Goal: Transaction & Acquisition: Purchase product/service

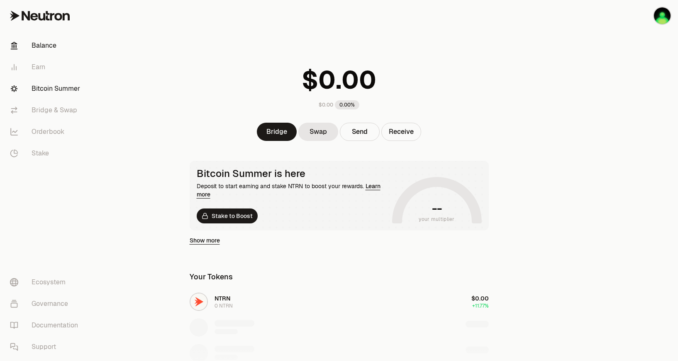
click at [68, 79] on link "Bitcoin Summer" at bounding box center [46, 89] width 86 height 22
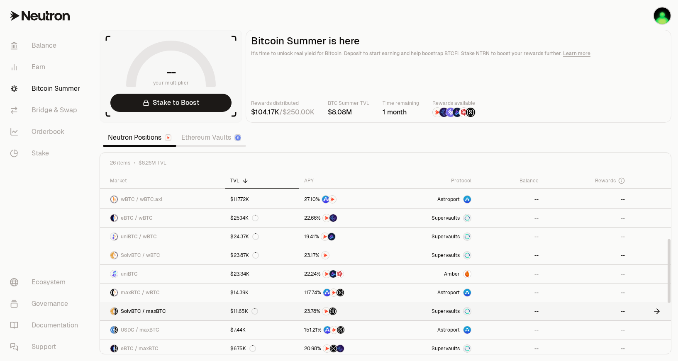
scroll to position [208, 0]
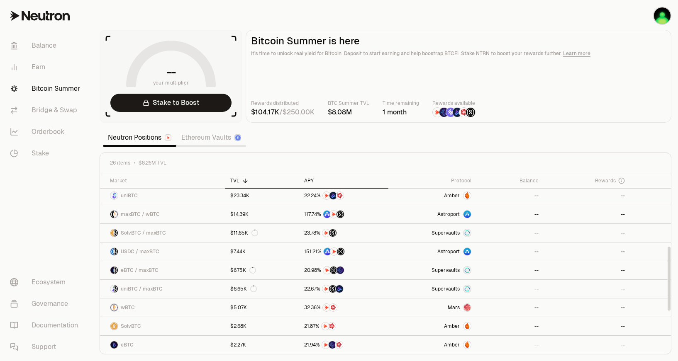
click at [310, 180] on div "APY" at bounding box center [343, 181] width 79 height 7
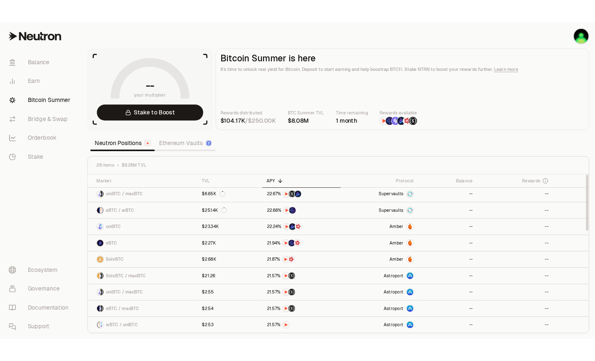
scroll to position [0, 0]
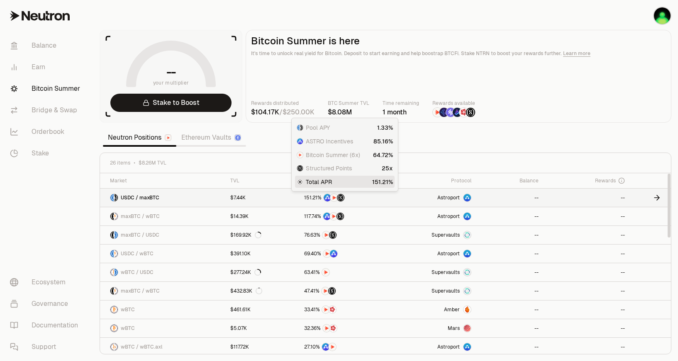
click at [313, 198] on span "2" at bounding box center [314, 198] width 3 height 6
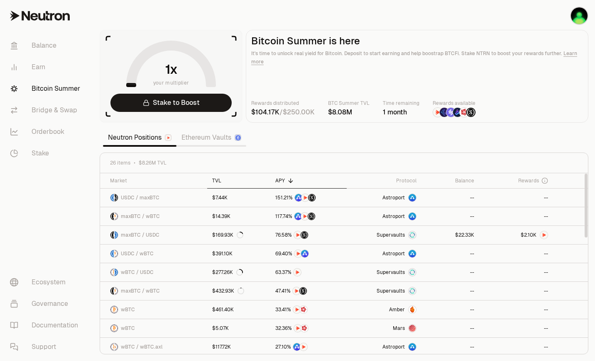
click at [214, 180] on div "TVL" at bounding box center [238, 181] width 53 height 7
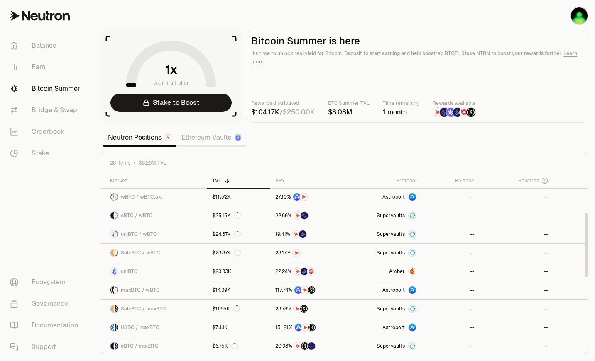
scroll to position [112, 0]
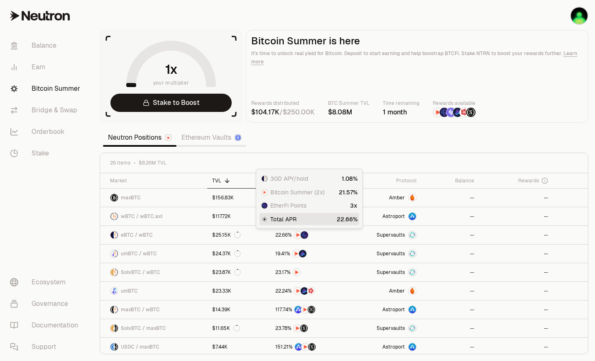
click at [342, 134] on section "your multiplier Stake to Boost Bitcoin Summer is here It's time to unlock real …" at bounding box center [344, 180] width 502 height 361
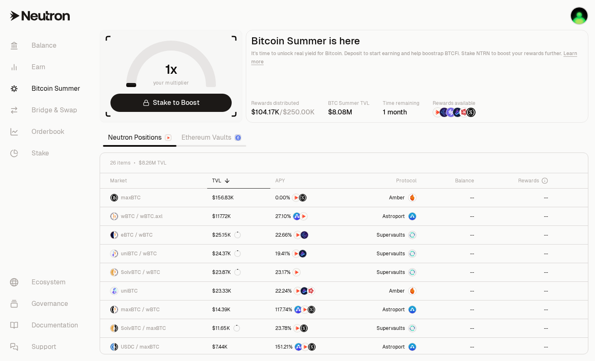
drag, startPoint x: 387, startPoint y: 125, endPoint x: 371, endPoint y: 127, distance: 15.4
click at [370, 127] on section "your multiplier Stake to Boost Bitcoin Summer is here It's time to unlock real …" at bounding box center [344, 180] width 502 height 361
drag, startPoint x: 377, startPoint y: 123, endPoint x: 361, endPoint y: 128, distance: 16.4
click at [361, 128] on section "your multiplier Stake to Boost Bitcoin Summer is here It's time to unlock real …" at bounding box center [344, 180] width 502 height 361
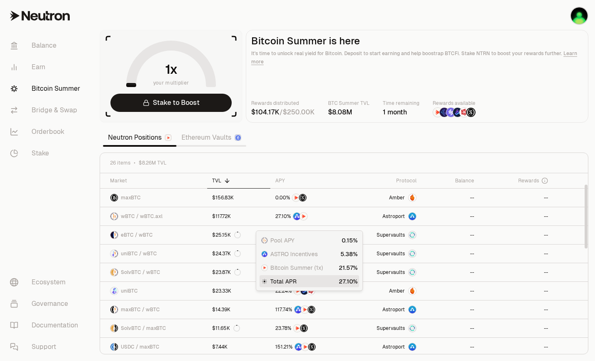
scroll to position [0, 0]
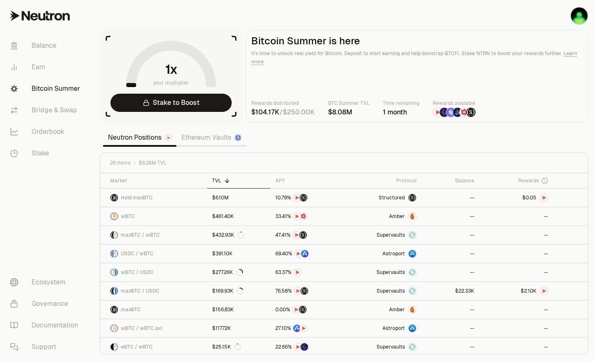
click at [264, 139] on section "your multiplier Stake to Boost Bitcoin Summer is here It's time to unlock real …" at bounding box center [344, 180] width 502 height 361
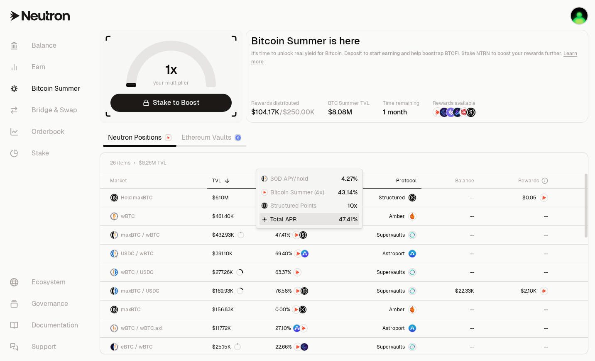
click at [410, 176] on th "Protocol" at bounding box center [384, 180] width 75 height 15
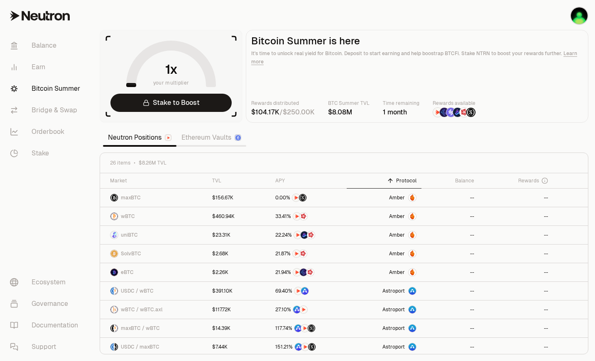
click at [300, 139] on section "your multiplier Stake to Boost Bitcoin Summer is here It's time to unlock real …" at bounding box center [344, 180] width 502 height 361
click at [576, 17] on img "button" at bounding box center [579, 15] width 17 height 17
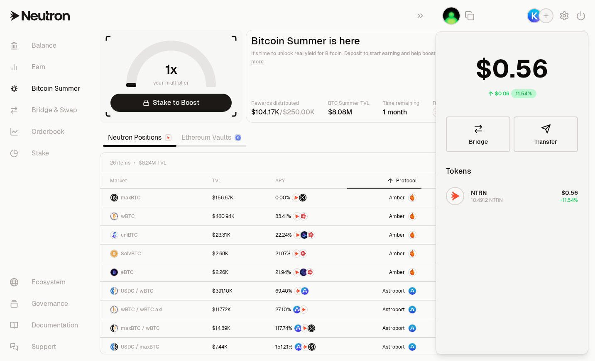
click at [453, 20] on img "button" at bounding box center [451, 15] width 17 height 17
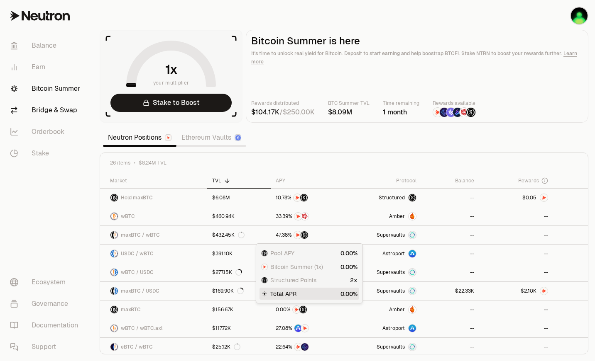
click at [51, 109] on link "Bridge & Swap" at bounding box center [46, 111] width 86 height 22
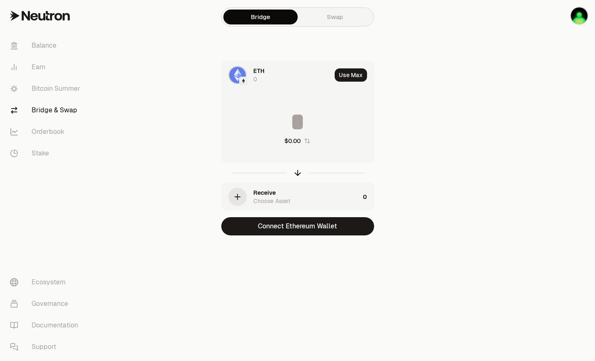
click at [326, 20] on link "Swap" at bounding box center [335, 17] width 74 height 15
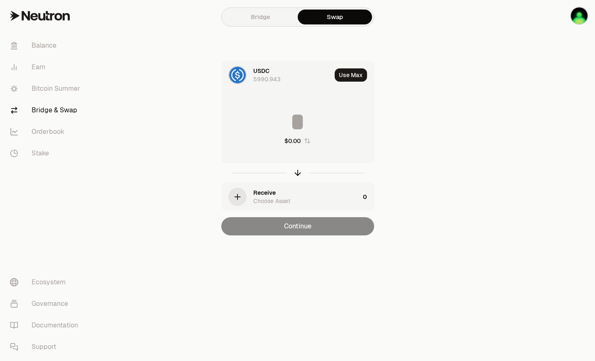
click at [257, 196] on div "Receive" at bounding box center [264, 193] width 22 height 8
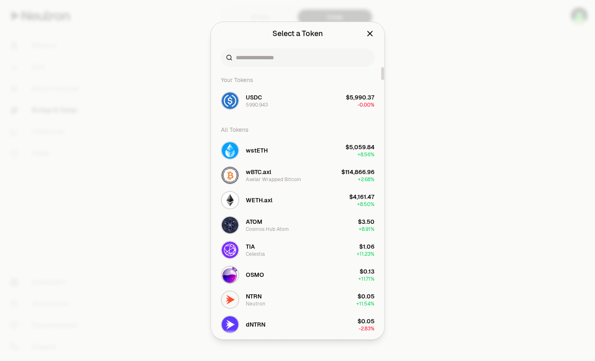
scroll to position [208, 0]
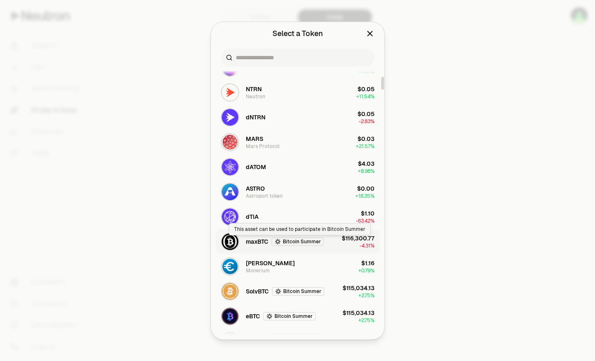
click at [263, 245] on span "maxBTC" at bounding box center [257, 242] width 22 height 8
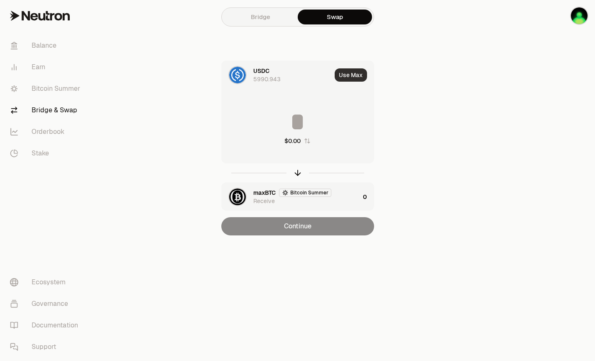
click at [351, 81] on button "Use Max" at bounding box center [351, 74] width 32 height 13
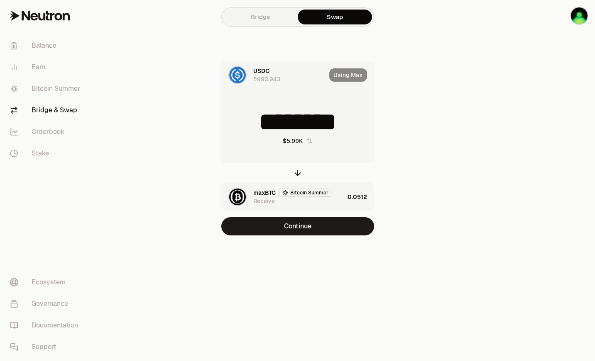
click at [351, 80] on div "Using Max" at bounding box center [351, 75] width 44 height 28
click at [292, 112] on input "********" at bounding box center [298, 122] width 152 height 25
click at [280, 118] on input "****" at bounding box center [298, 122] width 152 height 25
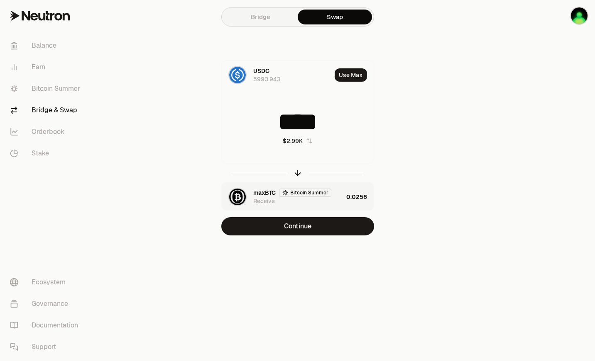
type input "****"
click at [351, 196] on div "0.0256" at bounding box center [359, 197] width 27 height 28
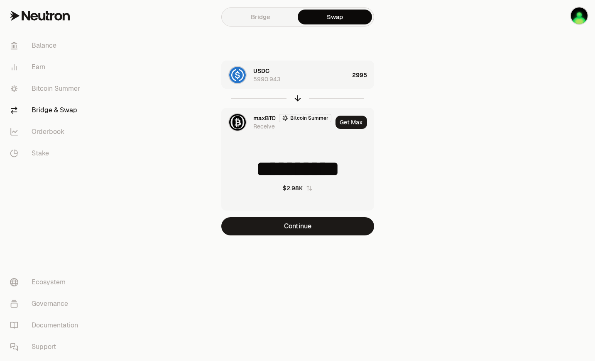
click at [307, 171] on input "**********" at bounding box center [298, 169] width 152 height 25
type input "**********"
click at [57, 46] on link "Balance" at bounding box center [46, 46] width 86 height 22
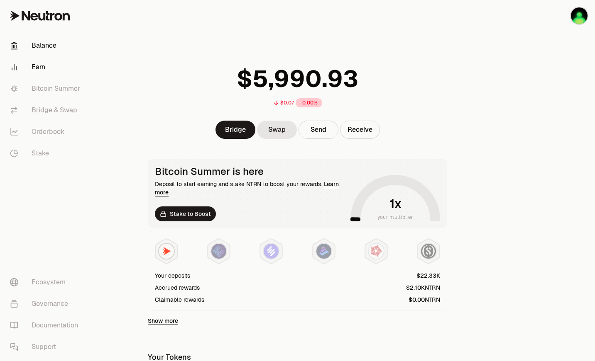
click at [53, 76] on link "Earn" at bounding box center [46, 67] width 86 height 22
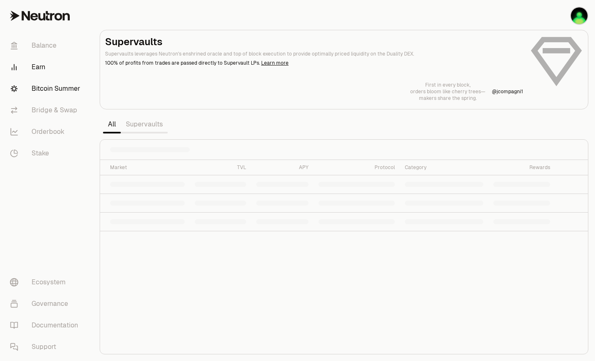
click at [52, 90] on link "Bitcoin Summer" at bounding box center [46, 89] width 86 height 22
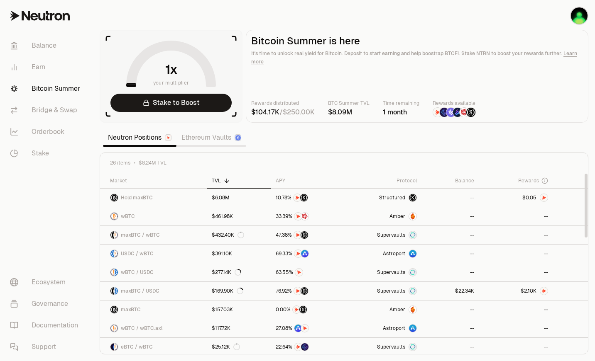
click at [294, 136] on section "your multiplier Stake to Boost Bitcoin Summer is here It's time to unlock real …" at bounding box center [344, 180] width 502 height 361
click at [286, 177] on th "APY" at bounding box center [309, 180] width 76 height 15
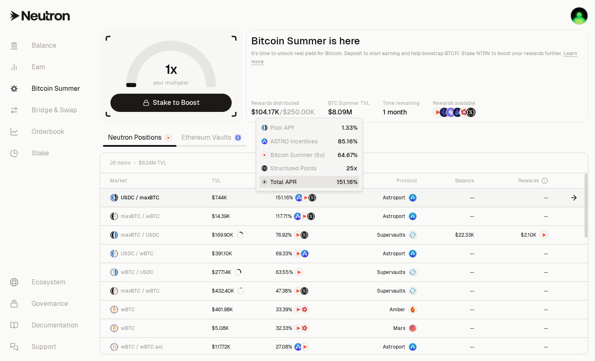
click at [282, 201] on span "1" at bounding box center [282, 198] width 2 height 6
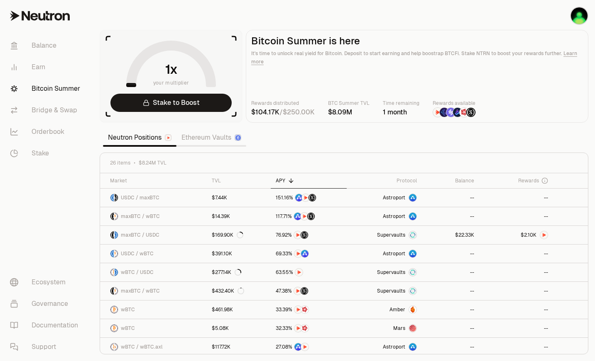
click at [367, 138] on section "your multiplier Stake to Boost Bitcoin Summer is here It's time to unlock real …" at bounding box center [344, 180] width 502 height 361
click at [63, 110] on link "Bridge & Swap" at bounding box center [46, 111] width 86 height 22
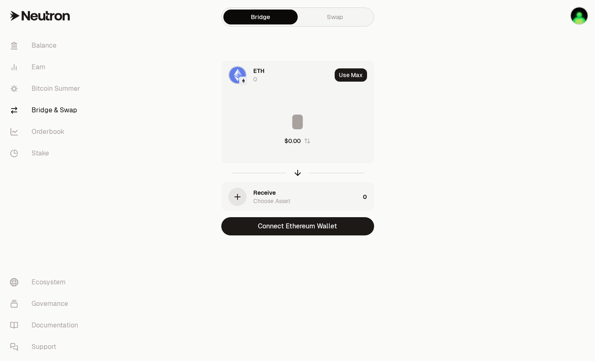
click at [332, 22] on link "Swap" at bounding box center [335, 17] width 74 height 15
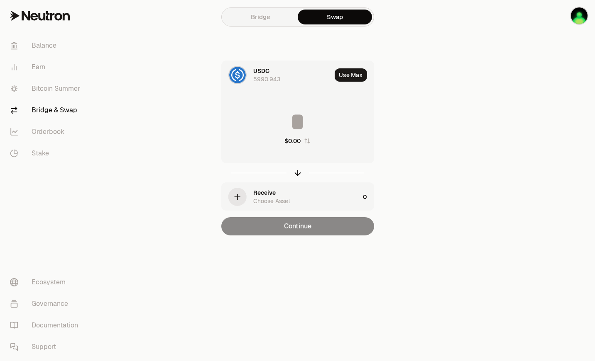
click at [262, 194] on div "Receive" at bounding box center [264, 193] width 22 height 8
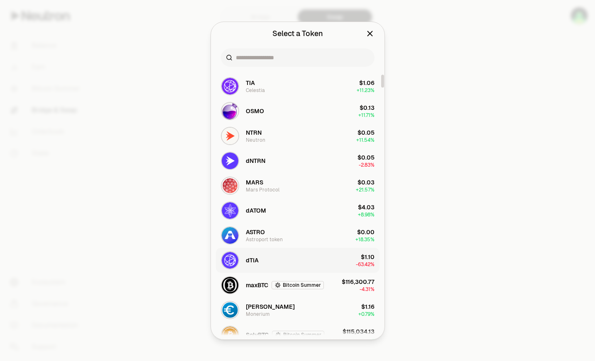
scroll to position [166, 0]
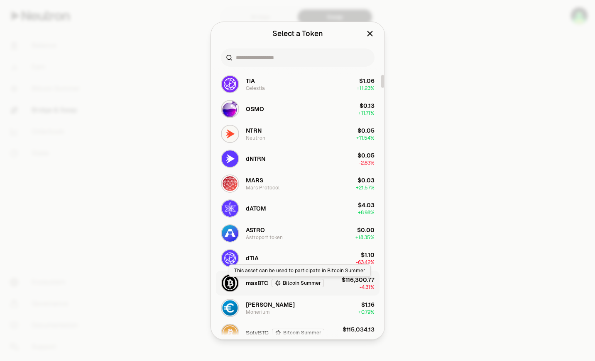
click at [247, 287] on span "maxBTC" at bounding box center [257, 283] width 22 height 8
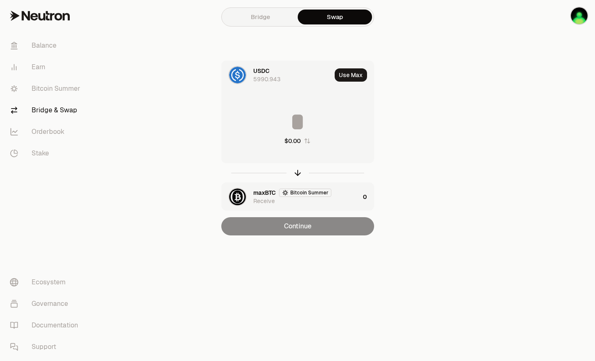
click at [290, 122] on input at bounding box center [298, 122] width 152 height 25
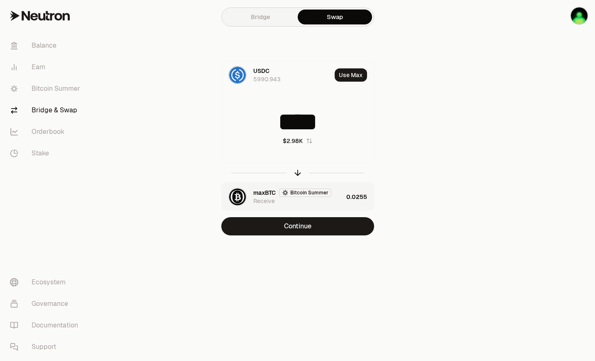
type input "****"
click at [304, 197] on div "maxBTC Bitcoin Summer Receive" at bounding box center [298, 197] width 90 height 17
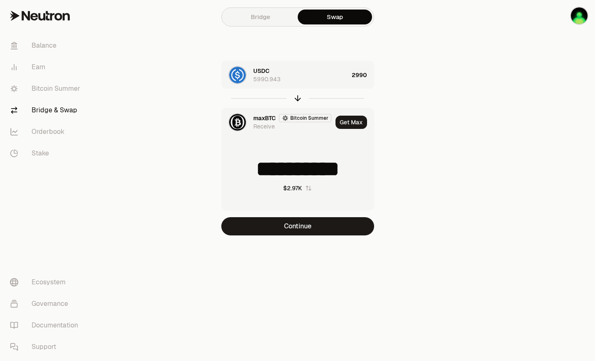
drag, startPoint x: 234, startPoint y: 172, endPoint x: 367, endPoint y: 173, distance: 133.2
click at [364, 173] on input "**********" at bounding box center [298, 169] width 152 height 25
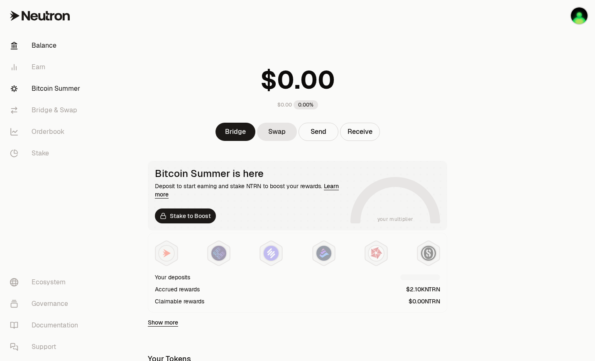
click at [68, 94] on link "Bitcoin Summer" at bounding box center [46, 89] width 86 height 22
click at [60, 116] on link "Bridge & Swap" at bounding box center [46, 111] width 86 height 22
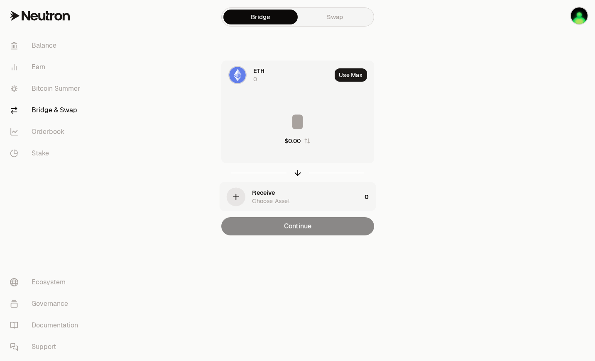
click at [335, 18] on link "Swap" at bounding box center [335, 17] width 74 height 15
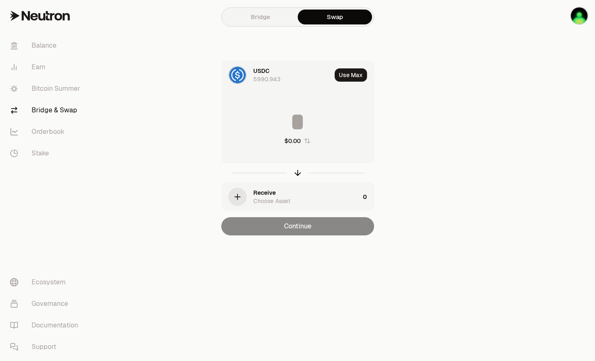
click at [260, 198] on div "Choose Asset" at bounding box center [271, 201] width 37 height 8
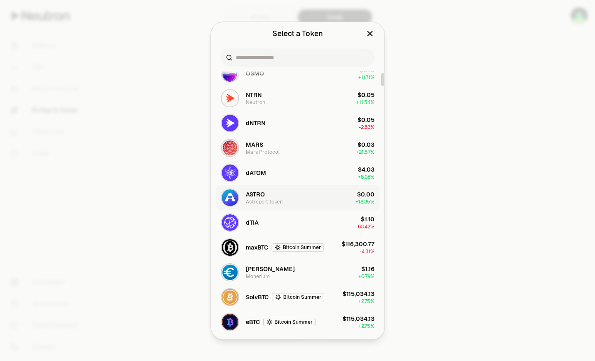
scroll to position [208, 0]
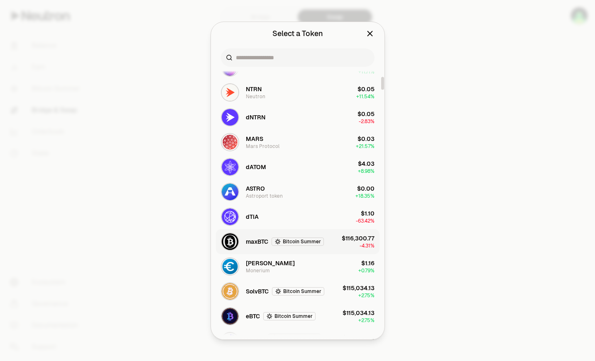
click at [257, 247] on div "maxBTC Bitcoin Summer" at bounding box center [272, 242] width 103 height 18
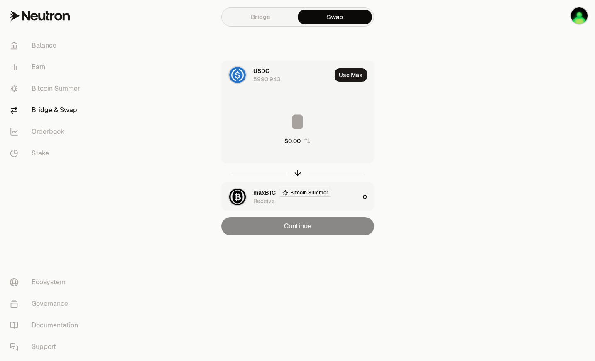
click at [285, 120] on input at bounding box center [298, 122] width 152 height 25
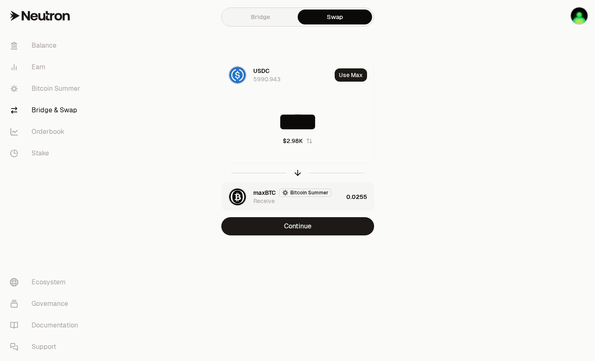
type input "****"
click at [343, 201] on div "maxBTC Bitcoin Summer Receive" at bounding box center [298, 197] width 90 height 17
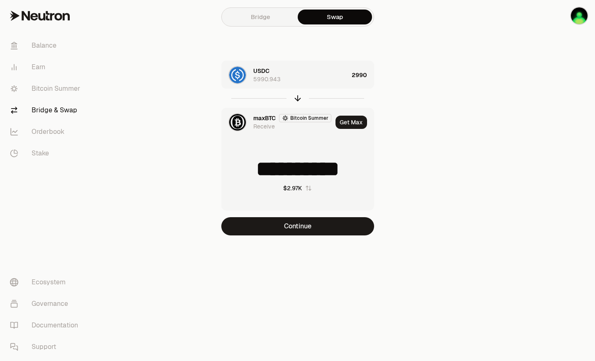
click at [339, 176] on input "**********" at bounding box center [298, 169] width 152 height 25
click at [300, 230] on button "Continue" at bounding box center [297, 226] width 153 height 18
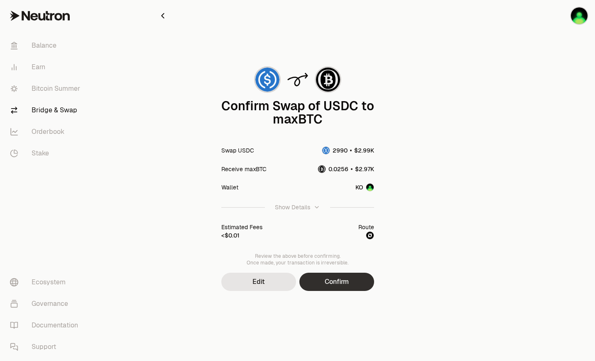
click at [332, 287] on button "Confirm" at bounding box center [336, 282] width 75 height 18
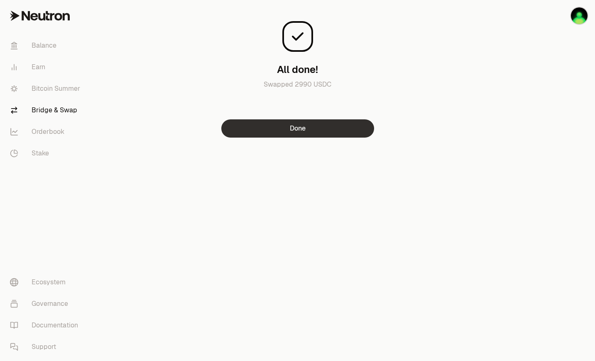
click at [271, 136] on button "Done" at bounding box center [297, 129] width 153 height 18
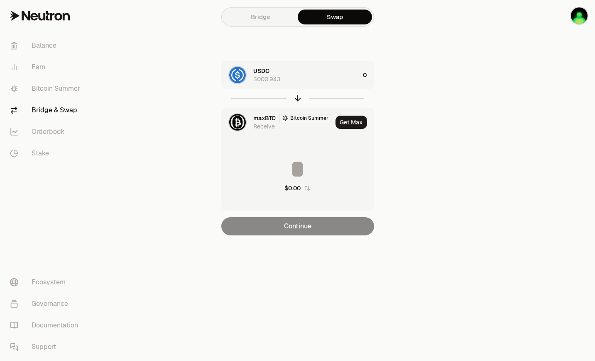
click at [43, 108] on link "Bridge & Swap" at bounding box center [46, 111] width 86 height 22
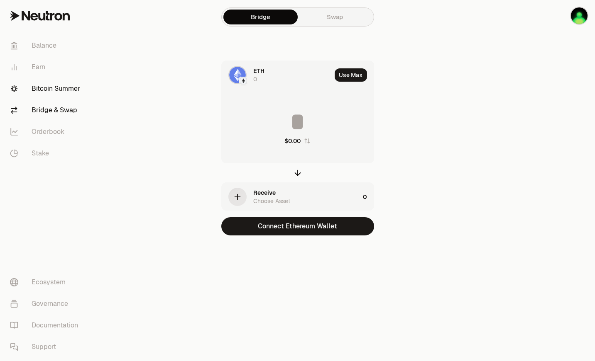
click at [59, 88] on link "Bitcoin Summer" at bounding box center [46, 89] width 86 height 22
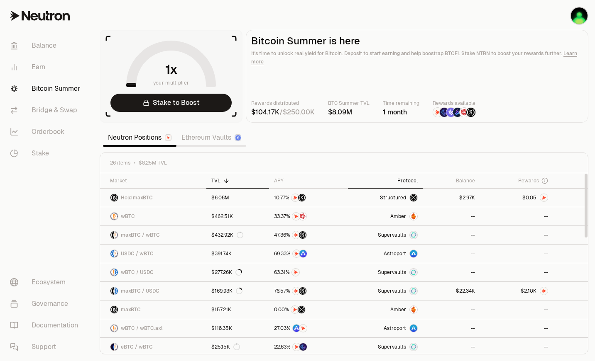
click at [405, 180] on div "Protocol" at bounding box center [385, 181] width 65 height 7
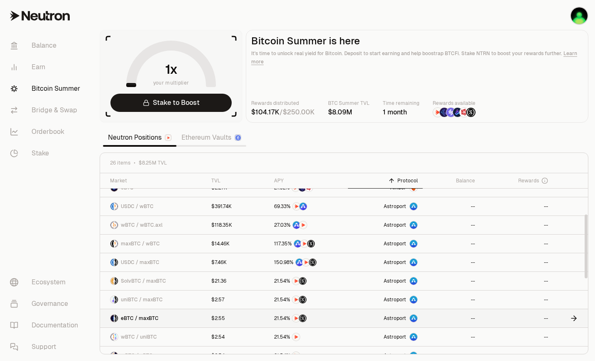
scroll to position [83, 0]
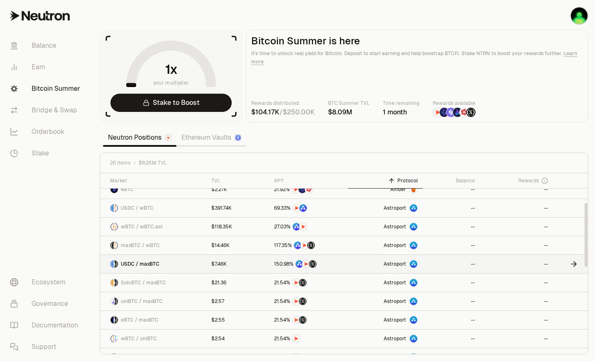
click at [398, 266] on span "Astroport" at bounding box center [394, 264] width 22 height 7
click at [371, 142] on section "your multiplier Stake to Boost Bitcoin Summer is here It's time to unlock real …" at bounding box center [344, 180] width 502 height 361
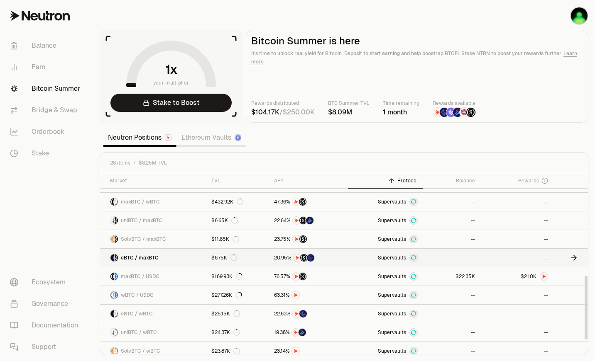
scroll to position [320, 0]
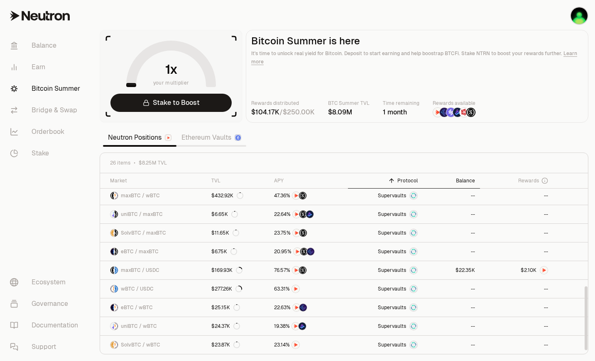
click at [469, 183] on div "Balance" at bounding box center [450, 181] width 47 height 7
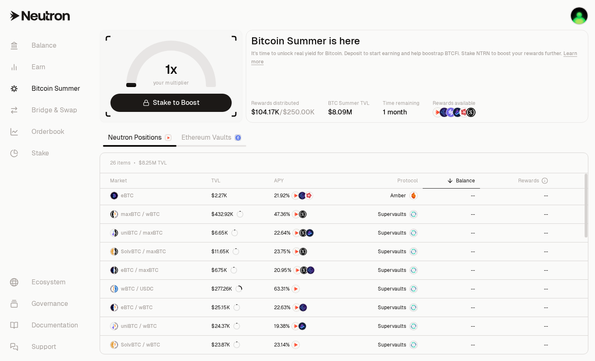
scroll to position [0, 0]
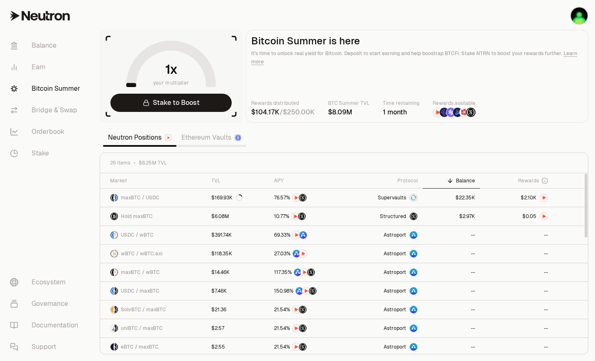
click at [469, 147] on section "your multiplier Stake to Boost Bitcoin Summer is here It's time to unlock real …" at bounding box center [344, 180] width 502 height 361
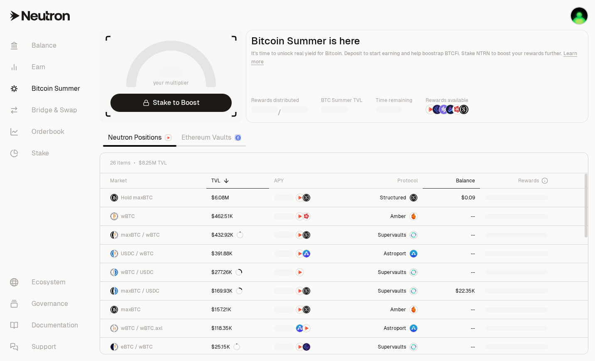
click at [467, 180] on div "Balance" at bounding box center [450, 181] width 47 height 7
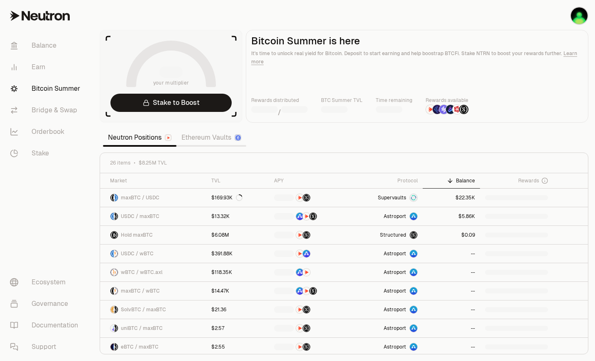
click at [342, 149] on section "your multiplier Stake to Boost Bitcoin Summer is here It's time to unlock real …" at bounding box center [344, 180] width 502 height 361
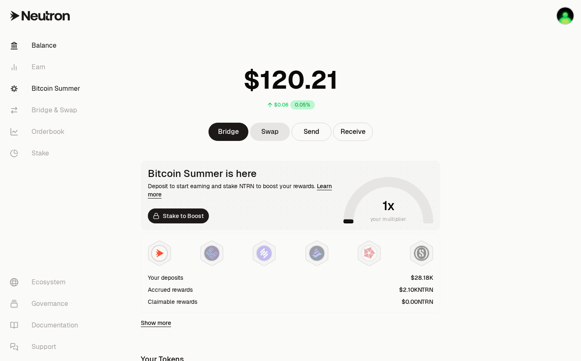
click at [61, 90] on link "Bitcoin Summer" at bounding box center [46, 89] width 86 height 22
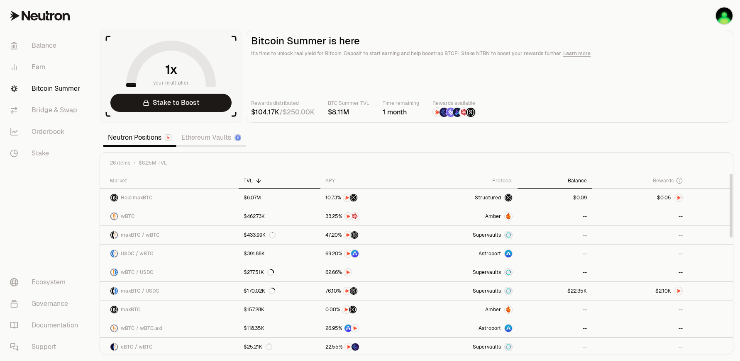
click at [577, 179] on div "Balance" at bounding box center [555, 181] width 65 height 7
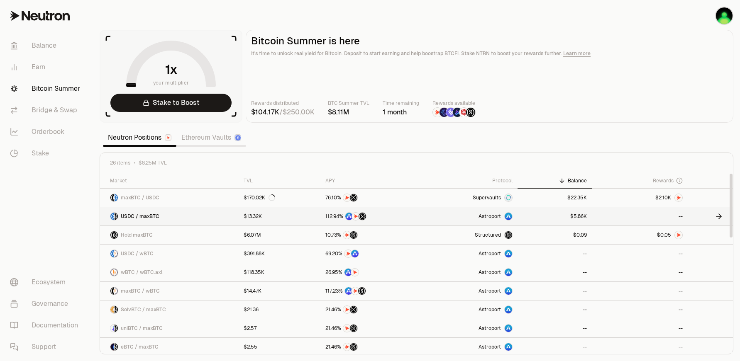
click at [286, 217] on link "$13.32K" at bounding box center [280, 217] width 82 height 18
